Goal: Task Accomplishment & Management: Use online tool/utility

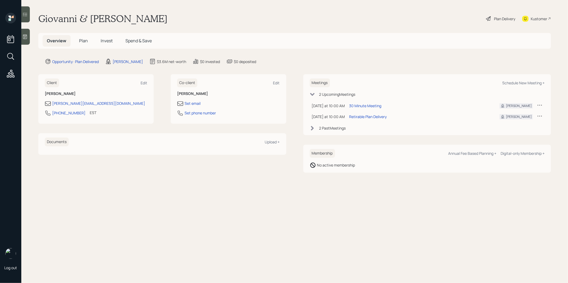
click at [84, 40] on span "Plan" at bounding box center [83, 41] width 9 height 6
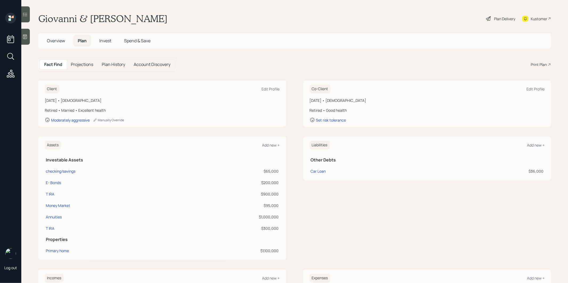
click at [506, 18] on div "Plan Delivery" at bounding box center [504, 19] width 21 height 6
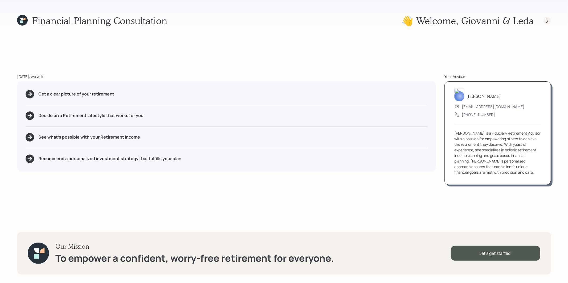
click at [548, 20] on icon at bounding box center [547, 20] width 5 height 5
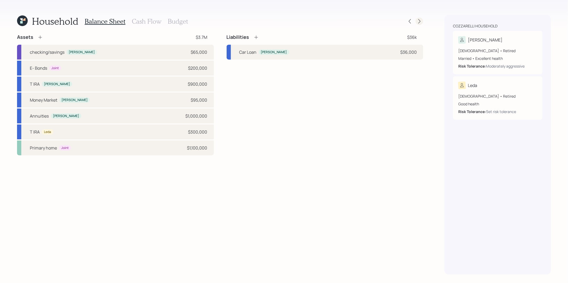
click at [421, 22] on icon at bounding box center [419, 21] width 5 height 5
